Goal: Check status: Check status

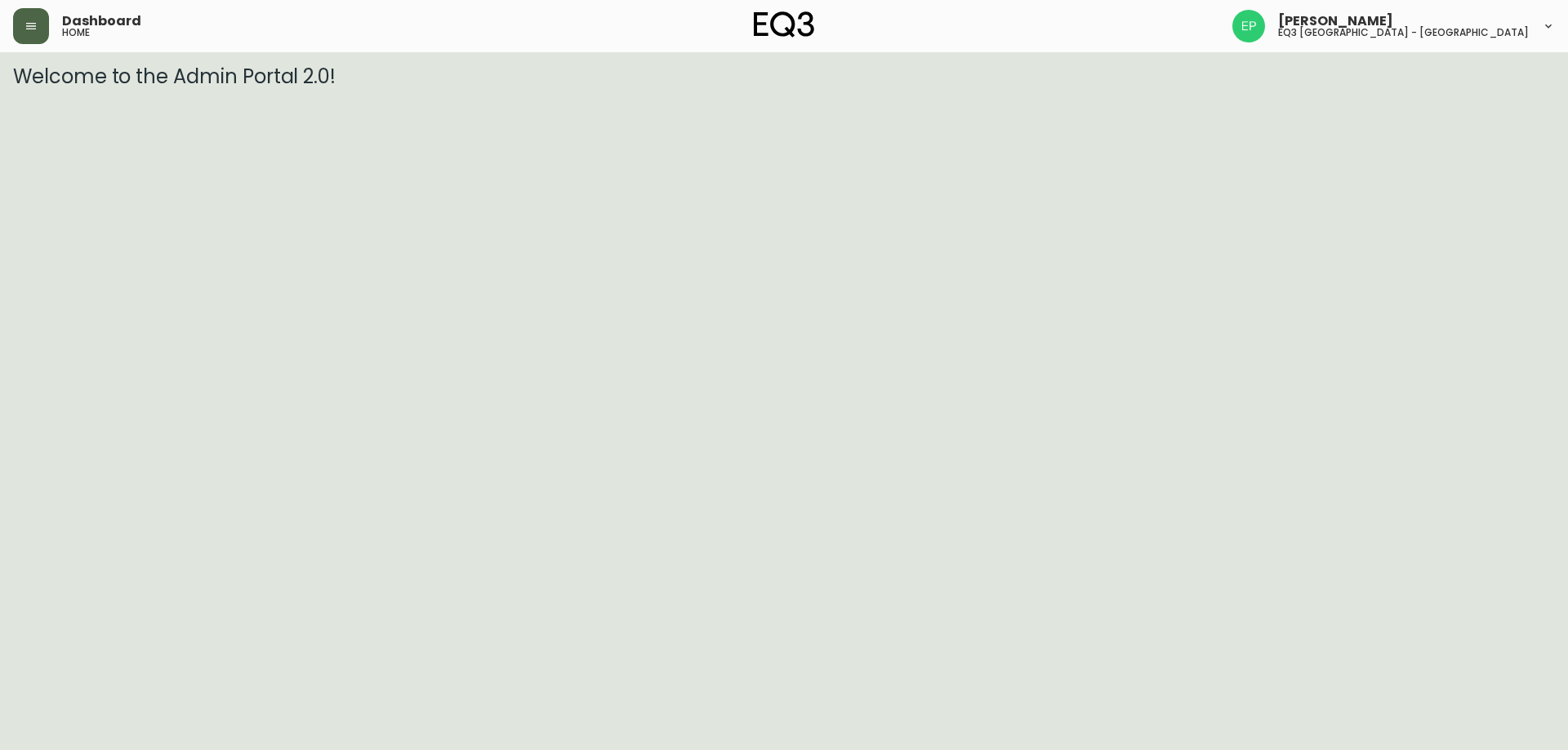
click at [40, 31] on button "button" at bounding box center [31, 26] width 36 height 36
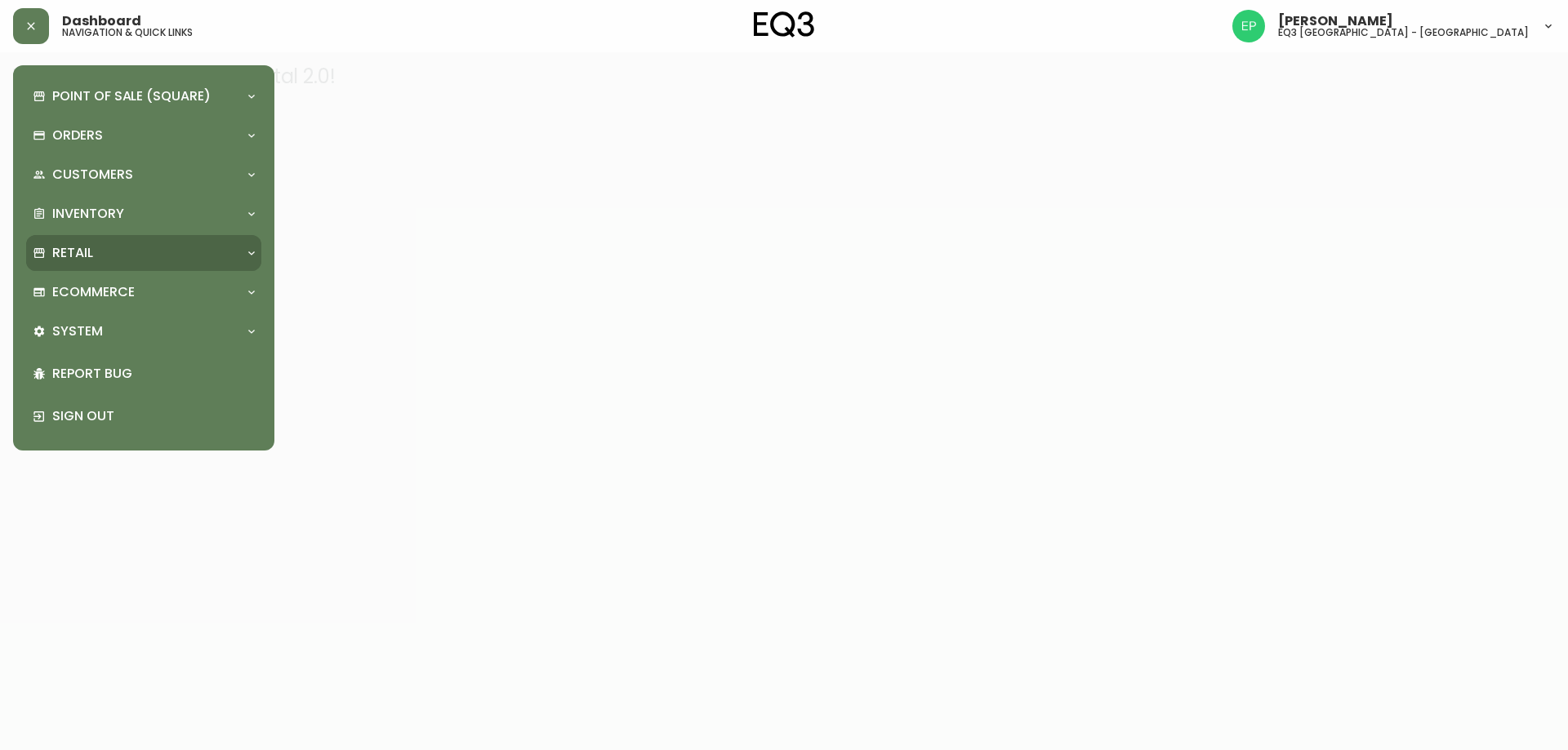
click at [99, 258] on div "Retail" at bounding box center [135, 253] width 206 height 18
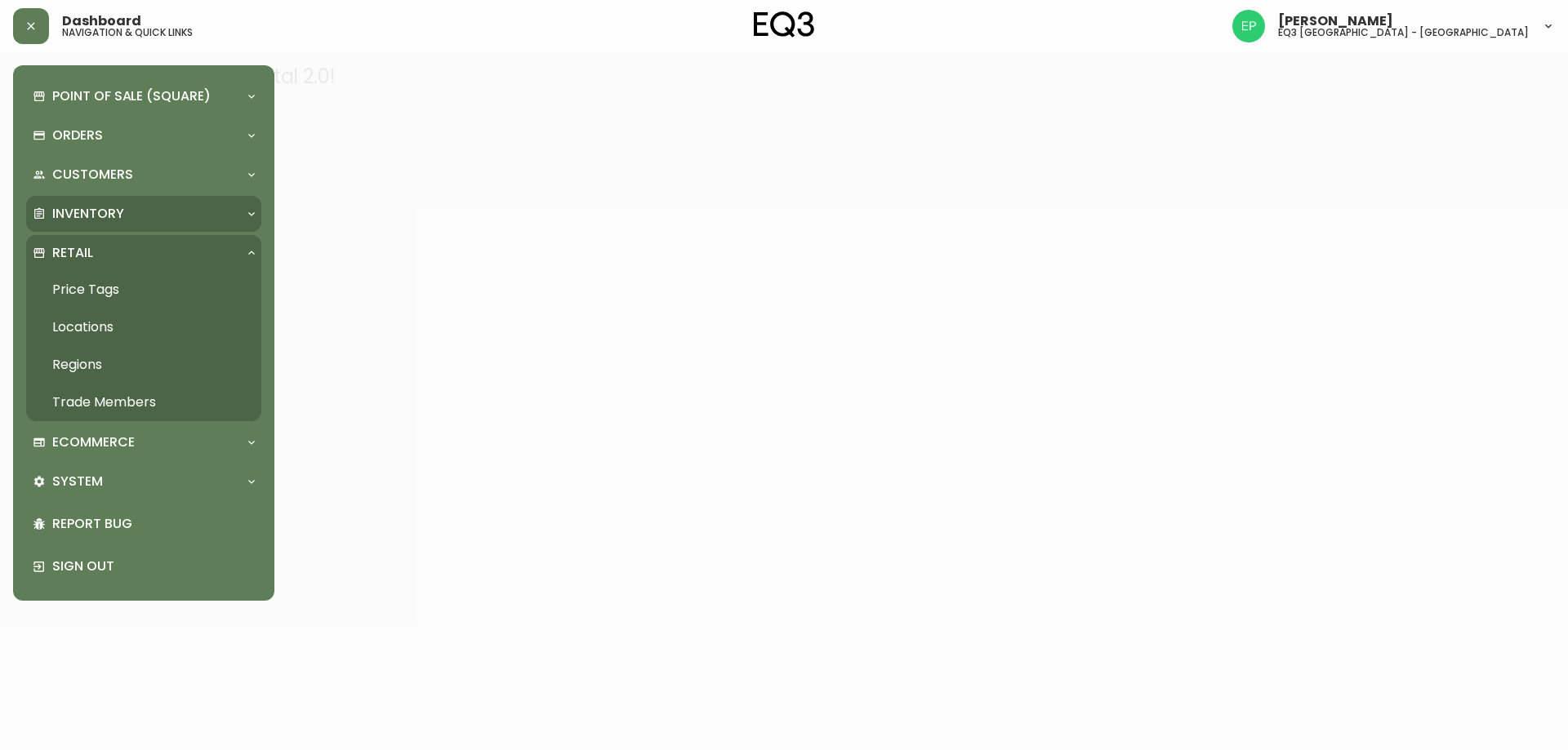
click at [99, 212] on p "Inventory" at bounding box center [88, 213] width 72 height 18
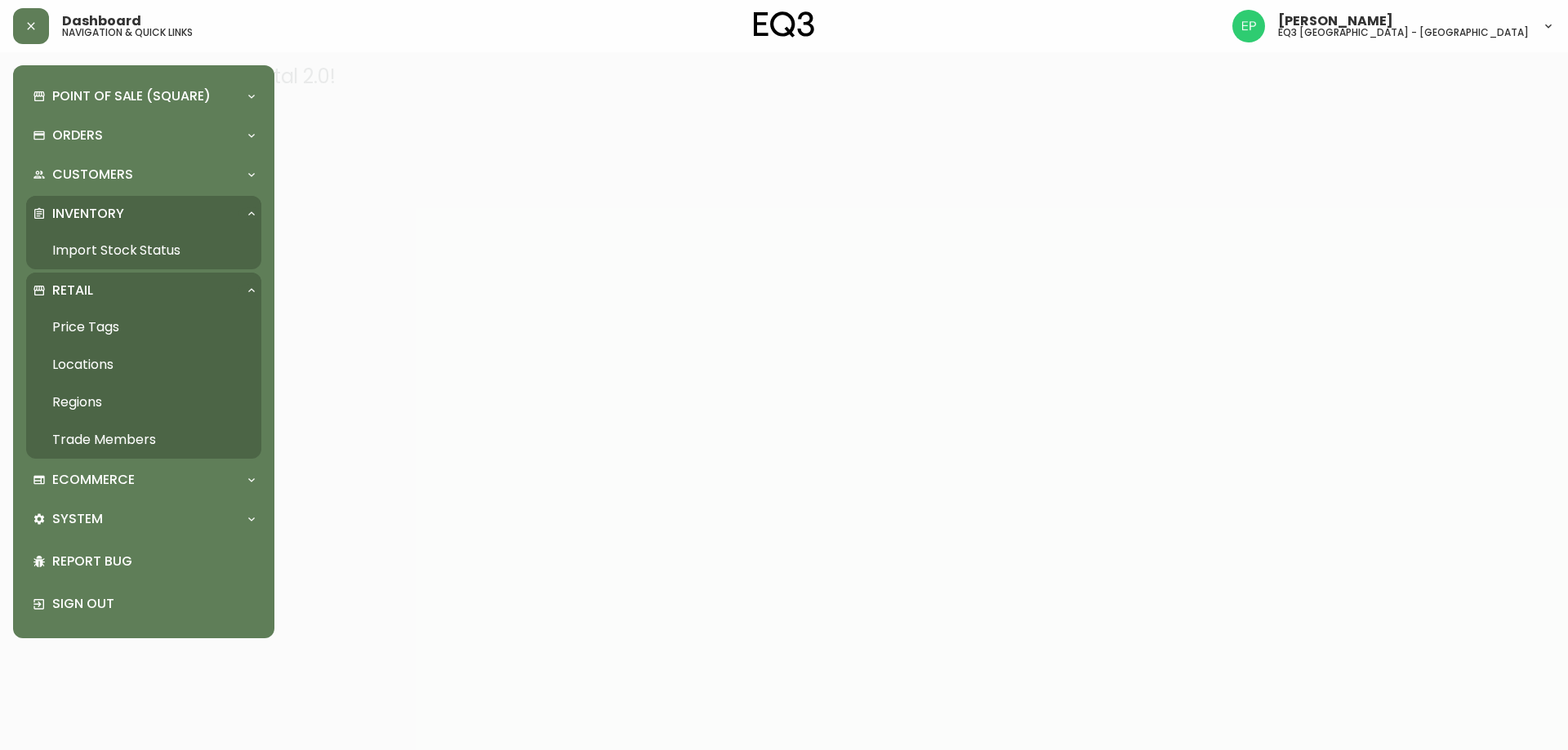
click at [136, 252] on link "Import Stock Status" at bounding box center [144, 251] width 236 height 38
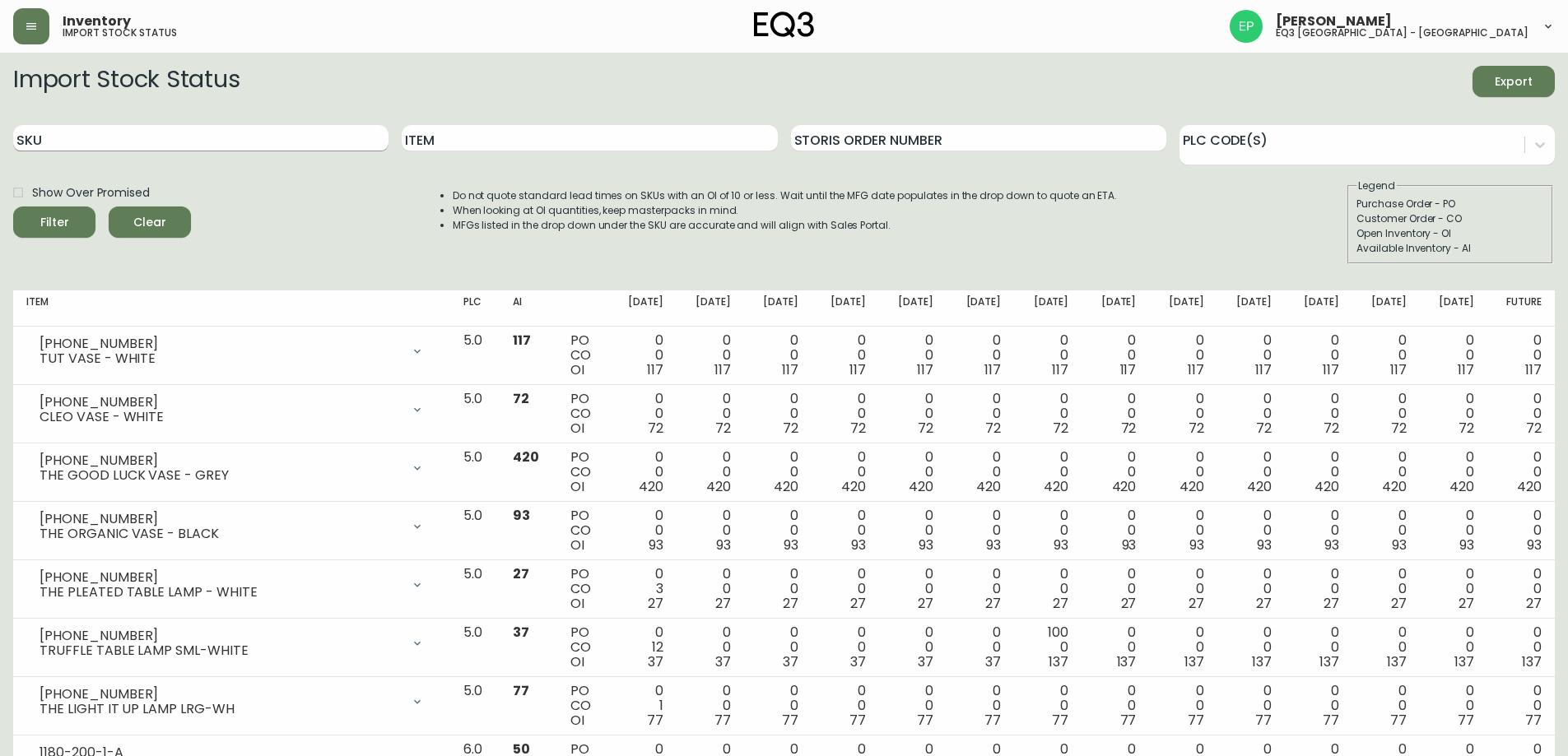
click at [190, 135] on input "SKU" at bounding box center [200, 138] width 375 height 27
paste input "[PHONE_NUMBER]"
type input "[PHONE_NUMBER]"
click at [13, 206] on button "Filter" at bounding box center [54, 222] width 83 height 31
